Goal: Task Accomplishment & Management: Manage account settings

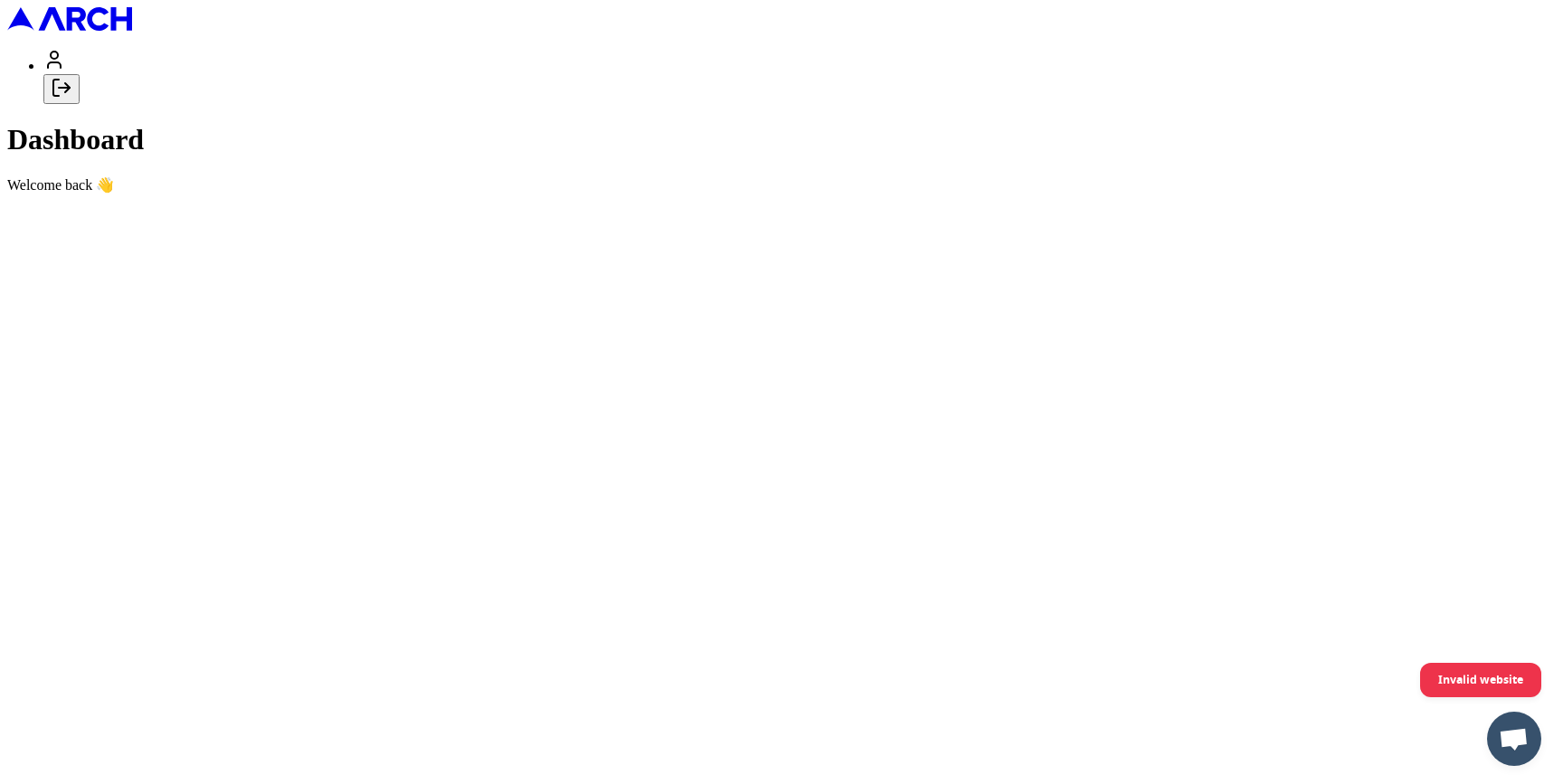
click at [72, 98] on icon "Log out" at bounding box center [61, 88] width 22 height 22
type input "[EMAIL_ADDRESS][DOMAIN_NAME]"
